Goal: Find contact information: Find contact information

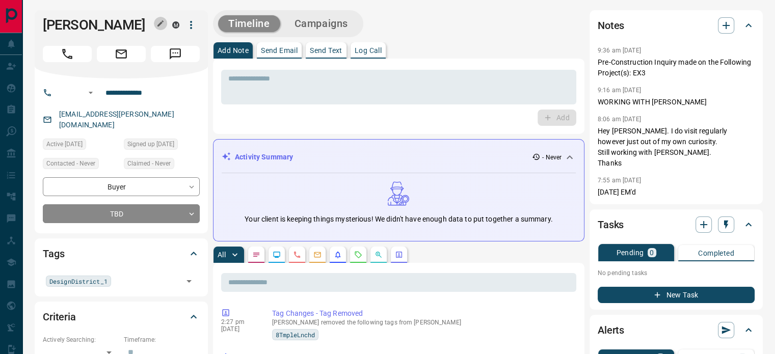
click at [158, 24] on icon "button" at bounding box center [160, 23] width 8 height 8
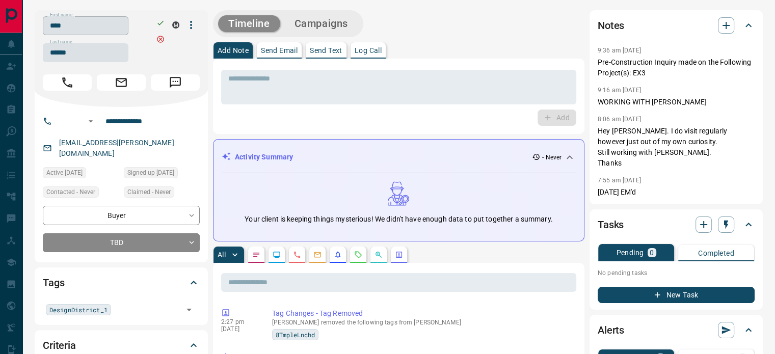
click at [124, 29] on input "****" at bounding box center [86, 25] width 86 height 19
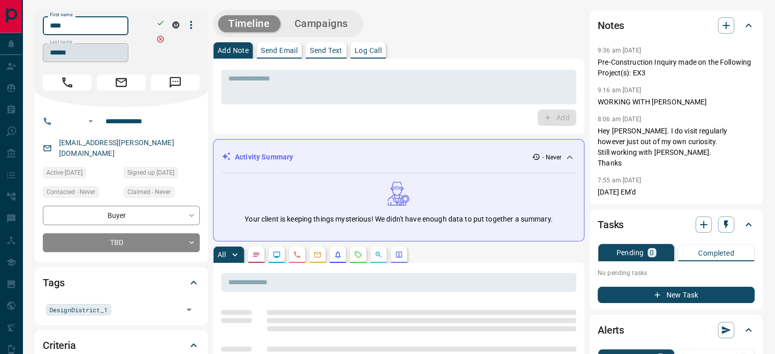
click at [92, 50] on input "******" at bounding box center [86, 52] width 86 height 19
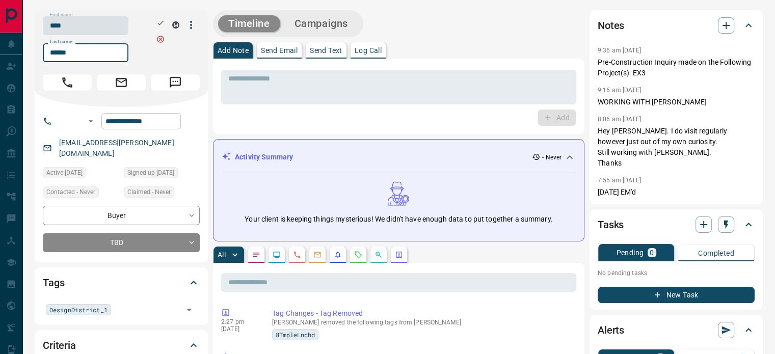
click at [154, 119] on input "**********" at bounding box center [140, 121] width 79 height 16
click at [157, 146] on div "[EMAIL_ADDRESS][PERSON_NAME][DOMAIN_NAME]" at bounding box center [121, 148] width 157 height 28
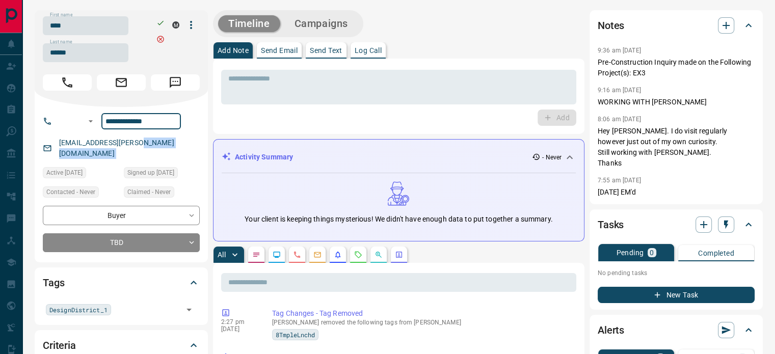
click at [157, 146] on div "[EMAIL_ADDRESS][PERSON_NAME][DOMAIN_NAME]" at bounding box center [121, 148] width 157 height 28
click at [156, 146] on div "[EMAIL_ADDRESS][PERSON_NAME][DOMAIN_NAME]" at bounding box center [121, 148] width 157 height 28
copy link "[EMAIL_ADDRESS][PERSON_NAME][DOMAIN_NAME]"
copy div "9:36 am [DATE] Pre-Construction Inquiry made on the Following Project(s): EX3 9…"
drag, startPoint x: 651, startPoint y: 190, endPoint x: 593, endPoint y: 51, distance: 150.0
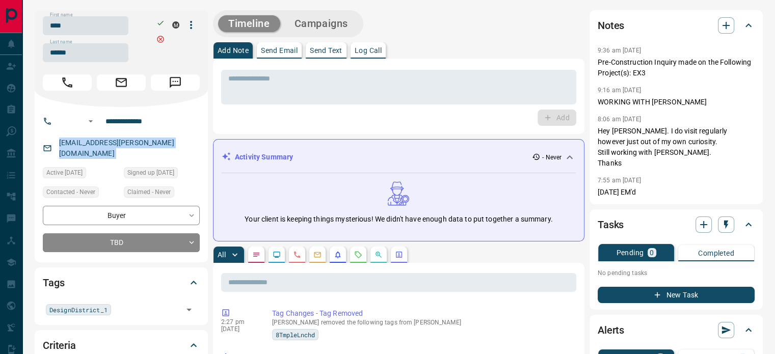
click at [593, 51] on div "Notes 9:36 am [DATE] Pre-Construction Inquiry made on the Following Project(s):…" at bounding box center [675, 107] width 173 height 194
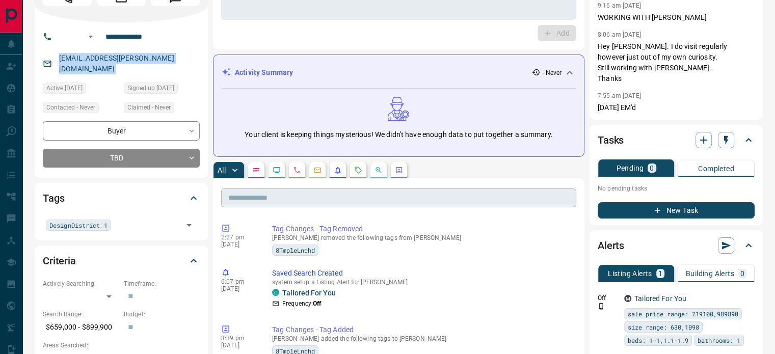
scroll to position [102, 0]
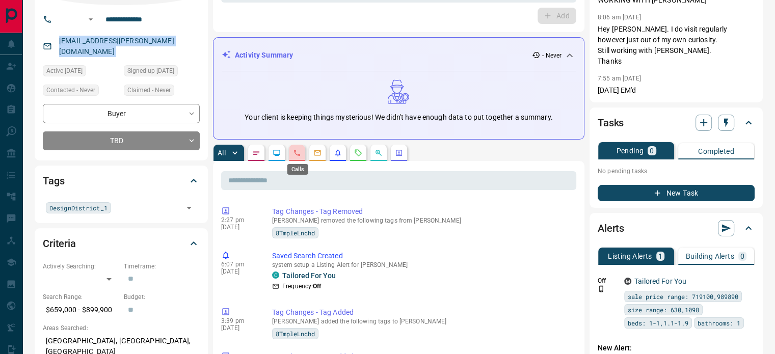
click at [297, 151] on icon "Calls" at bounding box center [297, 153] width 8 height 8
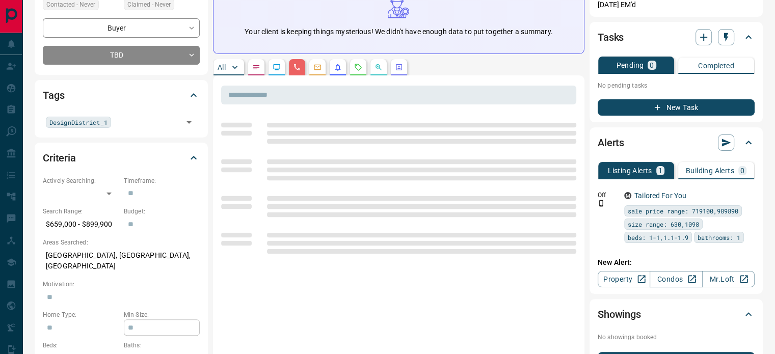
scroll to position [306, 0]
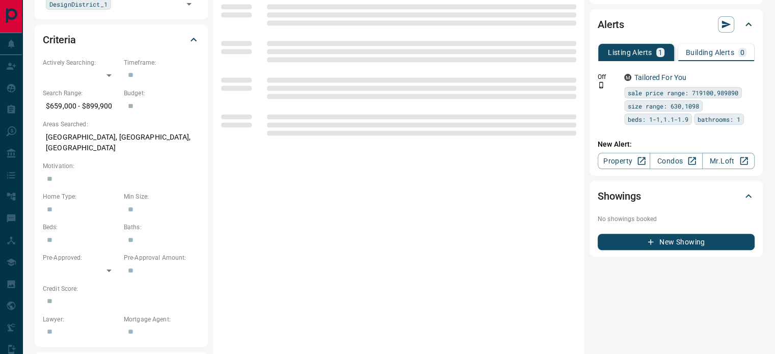
click at [114, 129] on p "[GEOGRAPHIC_DATA], [GEOGRAPHIC_DATA], [GEOGRAPHIC_DATA]" at bounding box center [121, 143] width 157 height 28
copy p "[GEOGRAPHIC_DATA], [GEOGRAPHIC_DATA], [GEOGRAPHIC_DATA]"
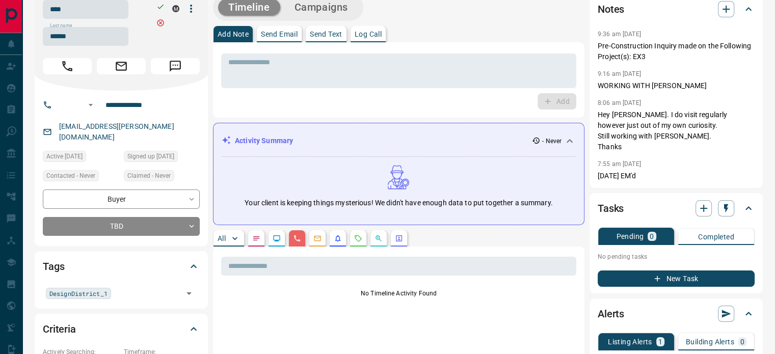
scroll to position [0, 0]
